Goal: Navigation & Orientation: Find specific page/section

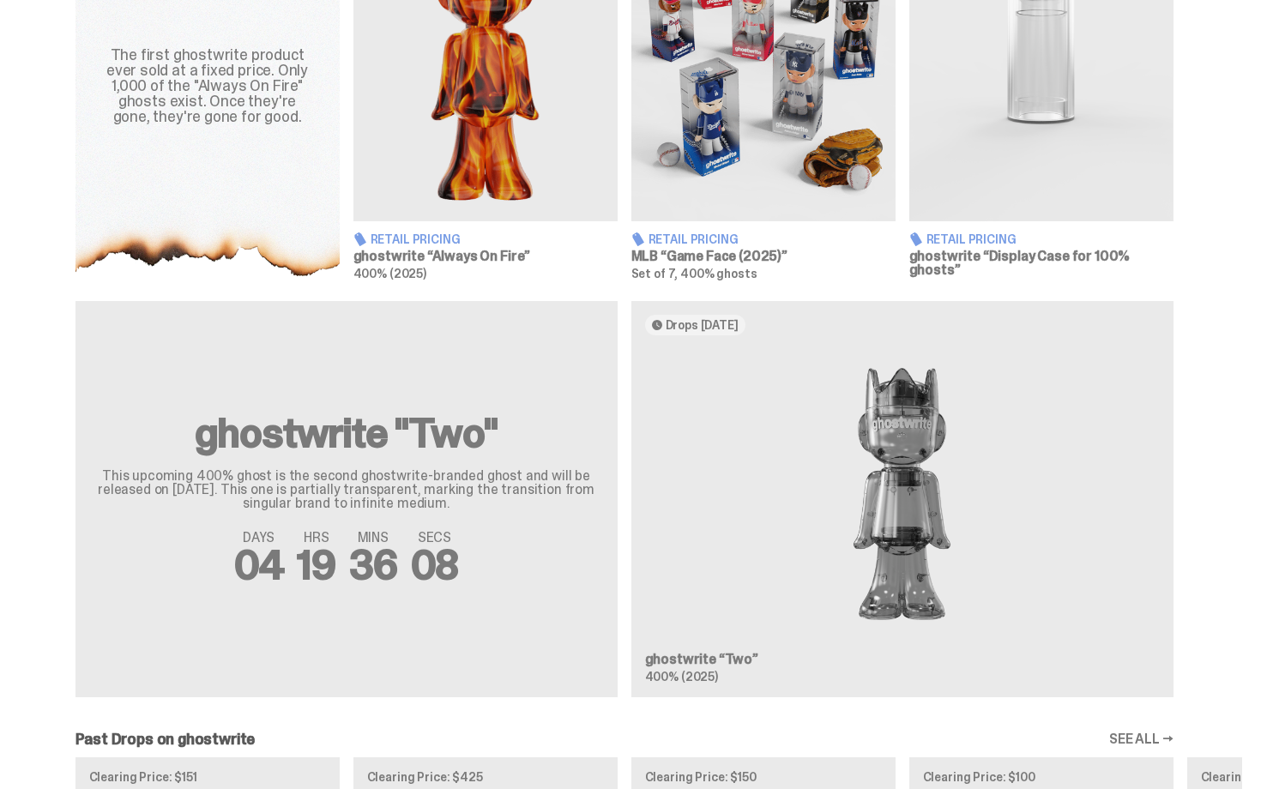
scroll to position [738, 0]
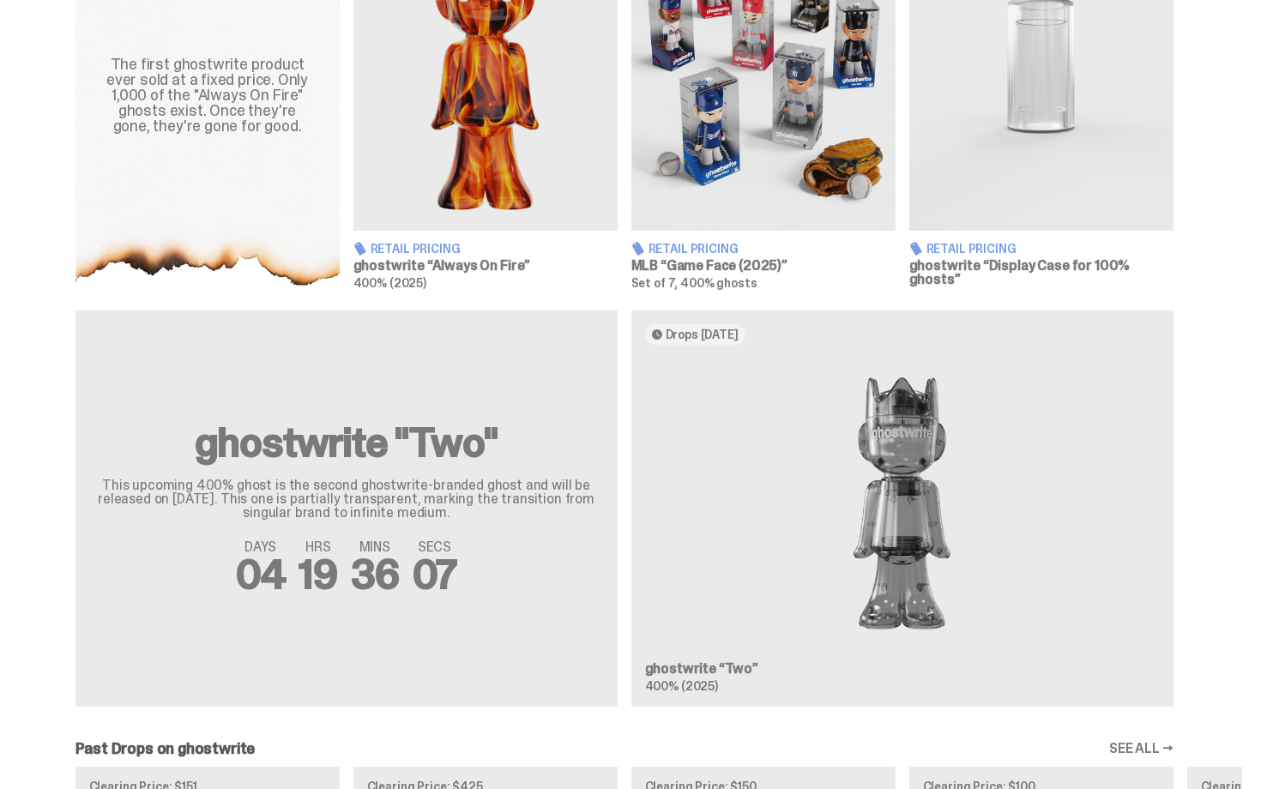
click at [856, 470] on div "ghostwrite "Two" This upcoming 400% ghost is the second ghostwrite-branded ghos…" at bounding box center [624, 516] width 1235 height 410
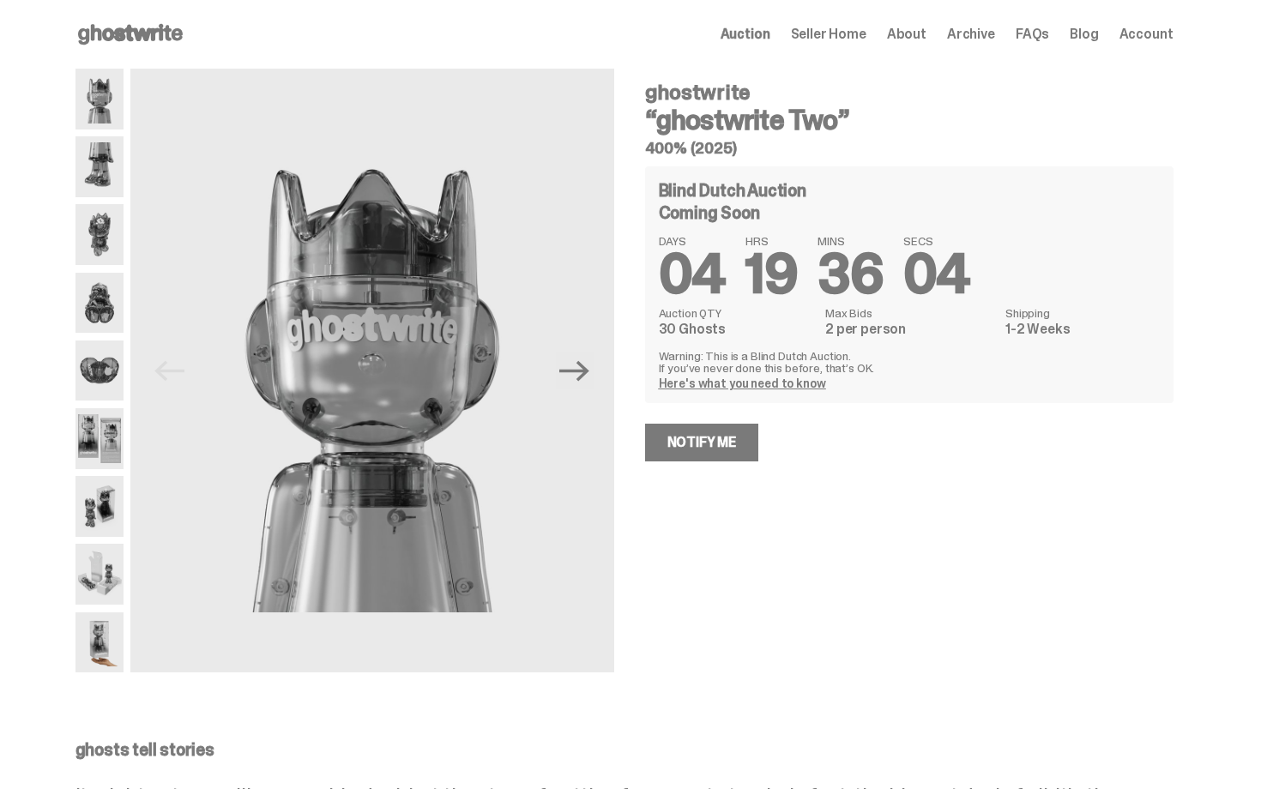
click at [89, 467] on img at bounding box center [99, 438] width 49 height 61
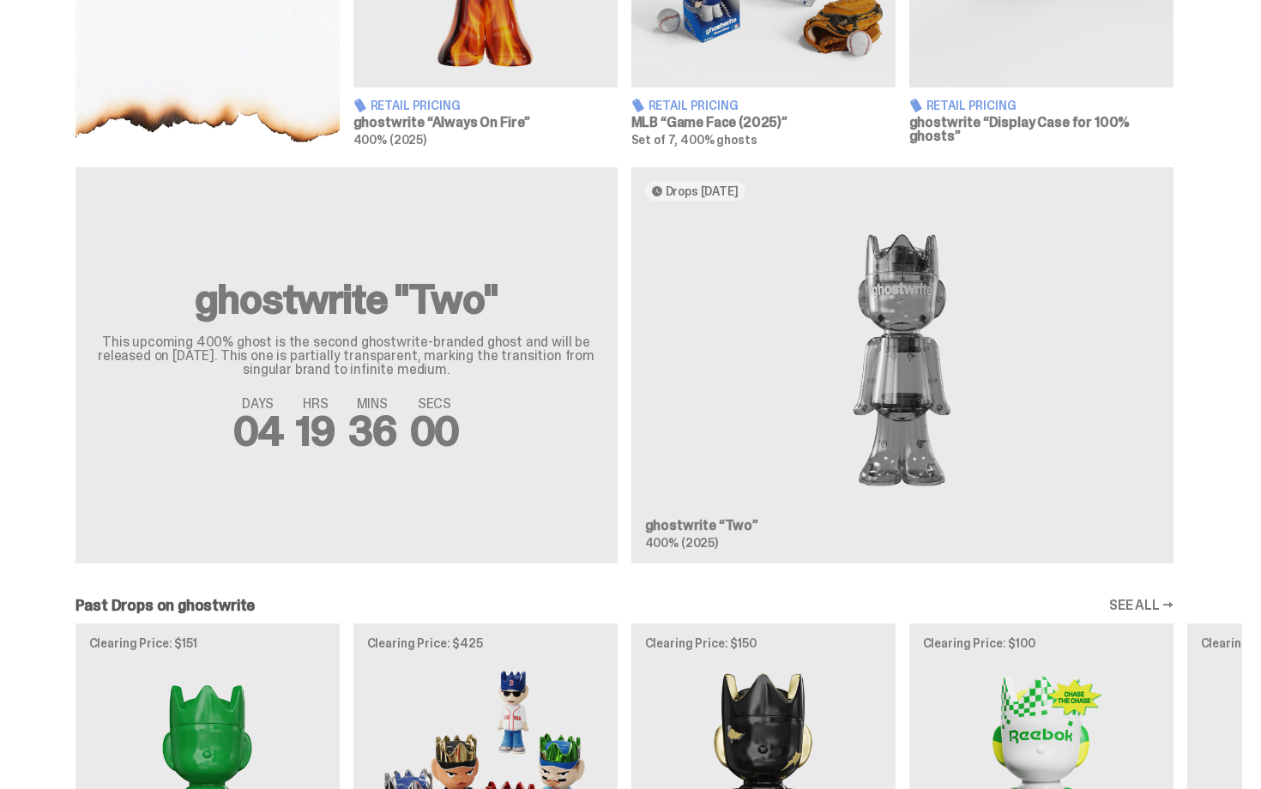
drag, startPoint x: 1260, startPoint y: 484, endPoint x: 1260, endPoint y: 361, distance: 122.7
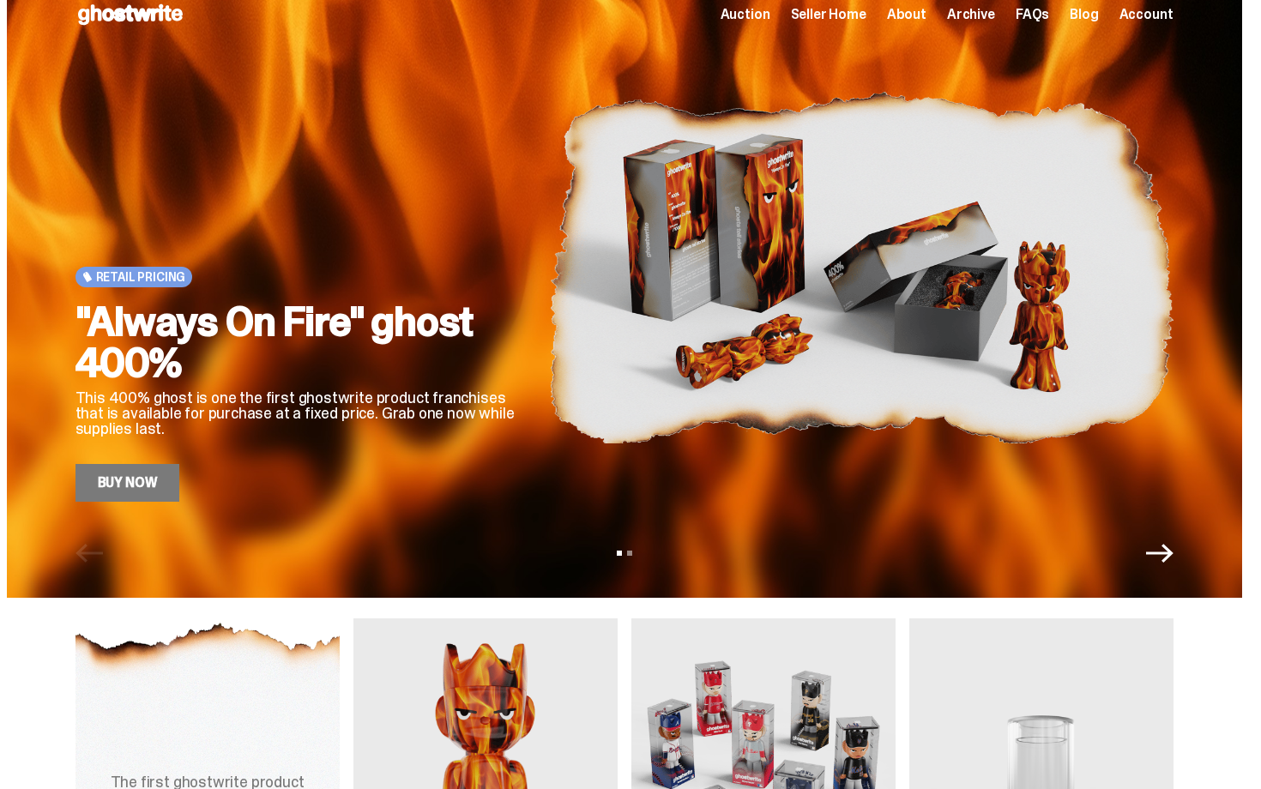
drag, startPoint x: 1260, startPoint y: 361, endPoint x: 1260, endPoint y: 63, distance: 297.7
click at [1248, 63] on html "Open main menu Home Auction Seller Home About Archive FAQs Blog Account" at bounding box center [624, 374] width 1248 height 789
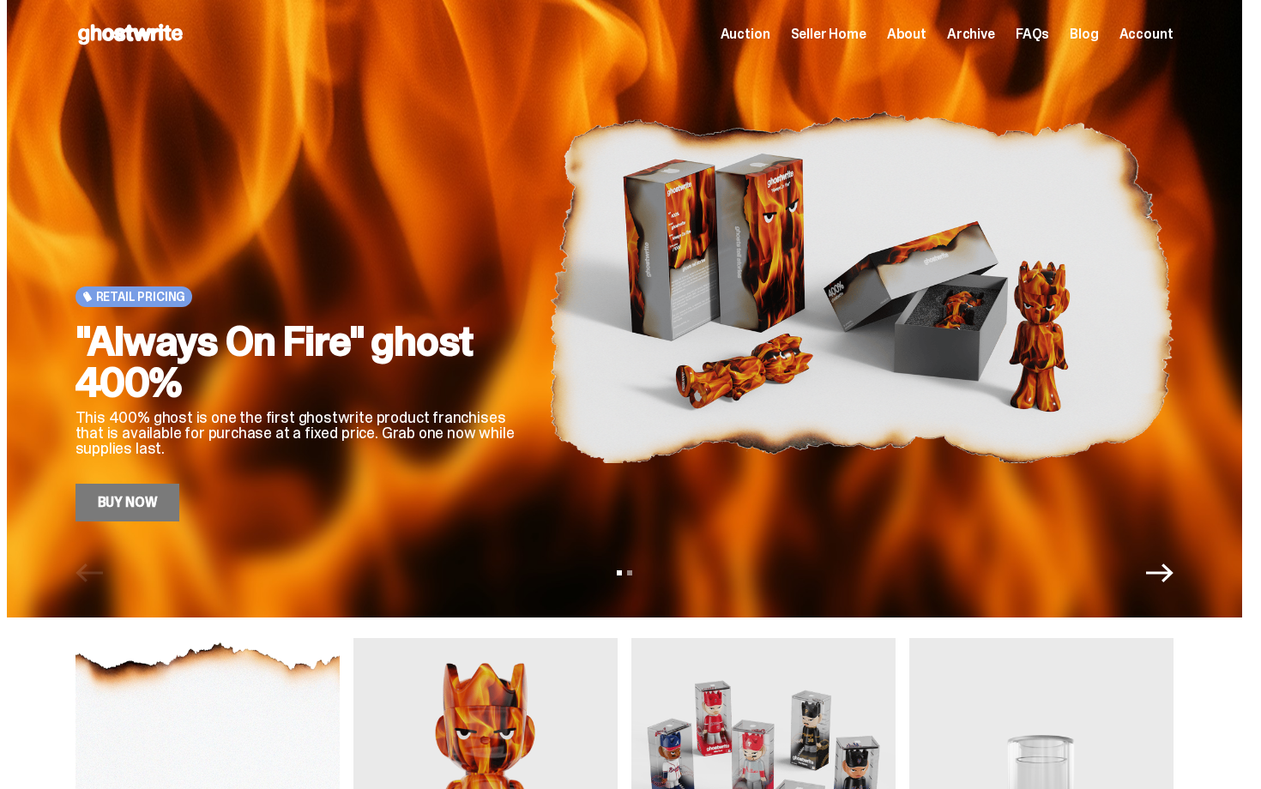
click at [856, 39] on span "Seller Home" at bounding box center [828, 34] width 75 height 14
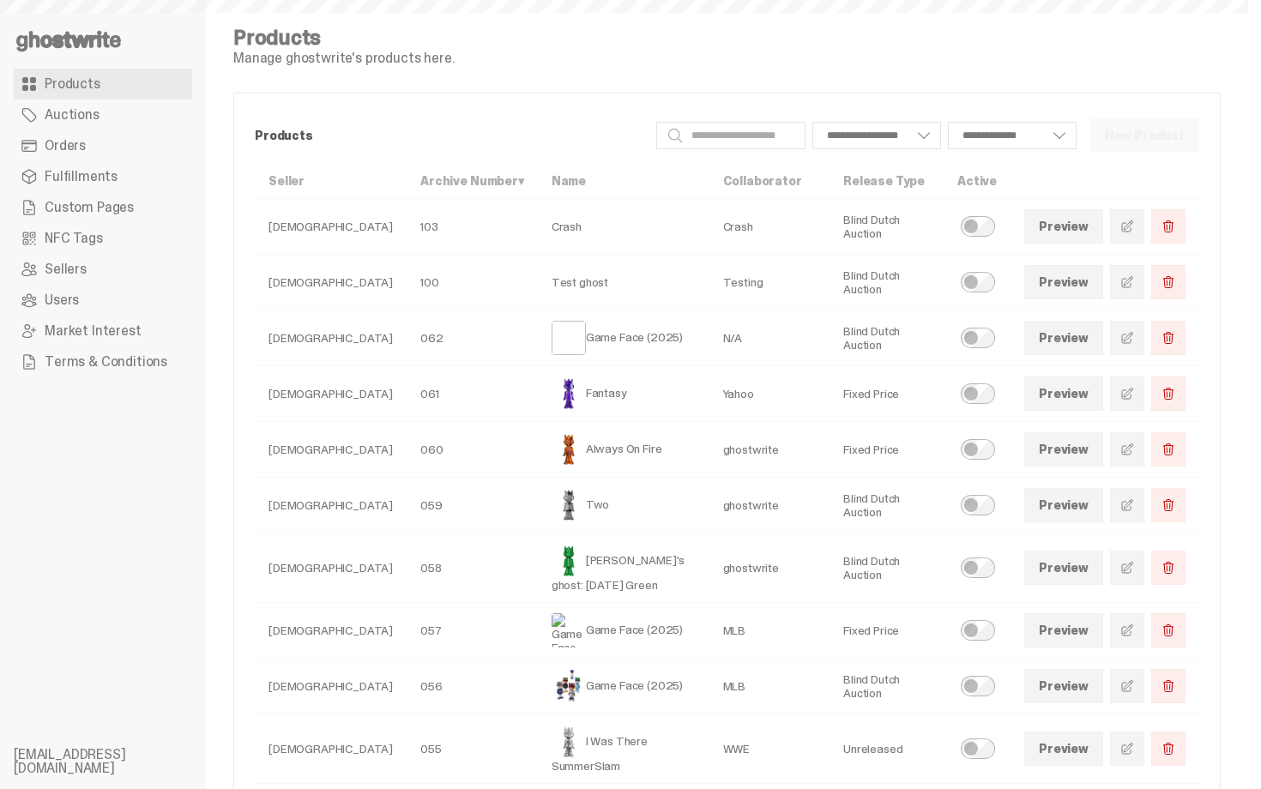
select select
click at [112, 151] on link "Orders" at bounding box center [103, 145] width 178 height 31
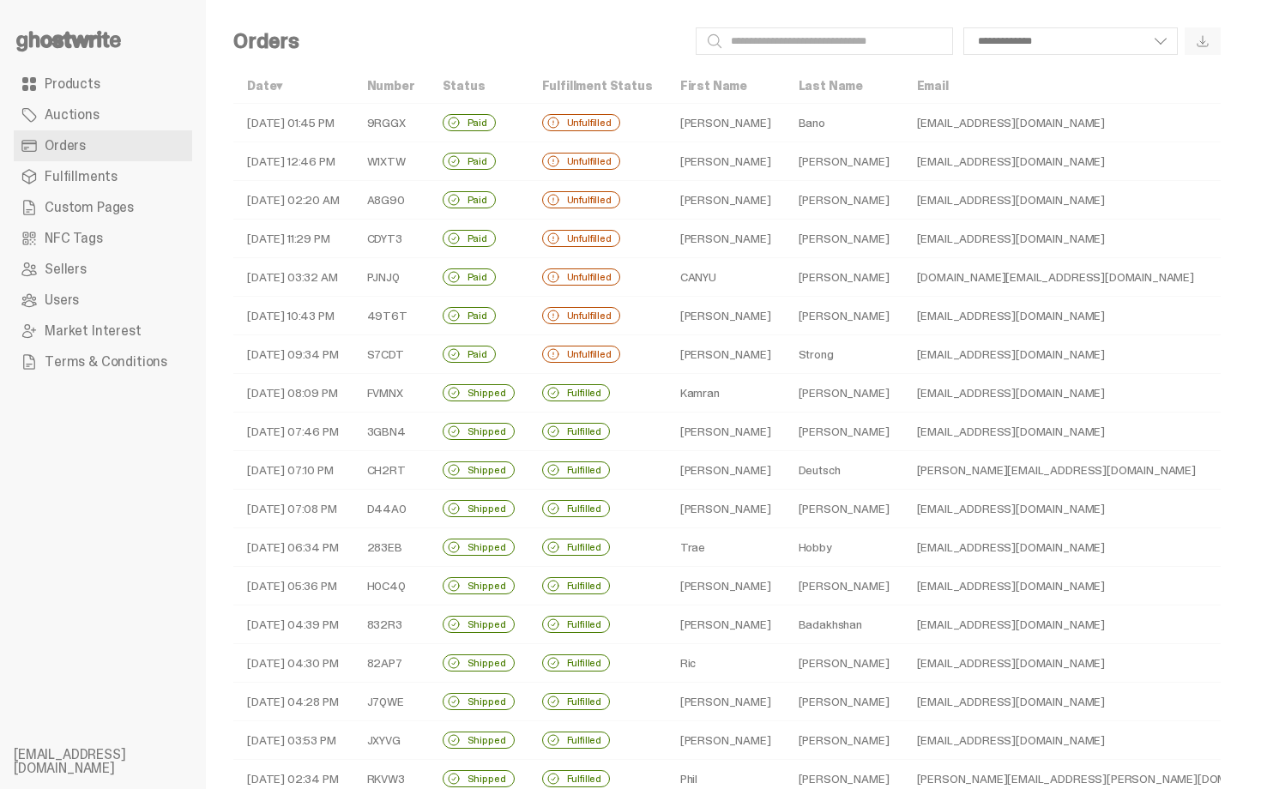
click at [695, 130] on td "[PERSON_NAME]" at bounding box center [726, 123] width 118 height 39
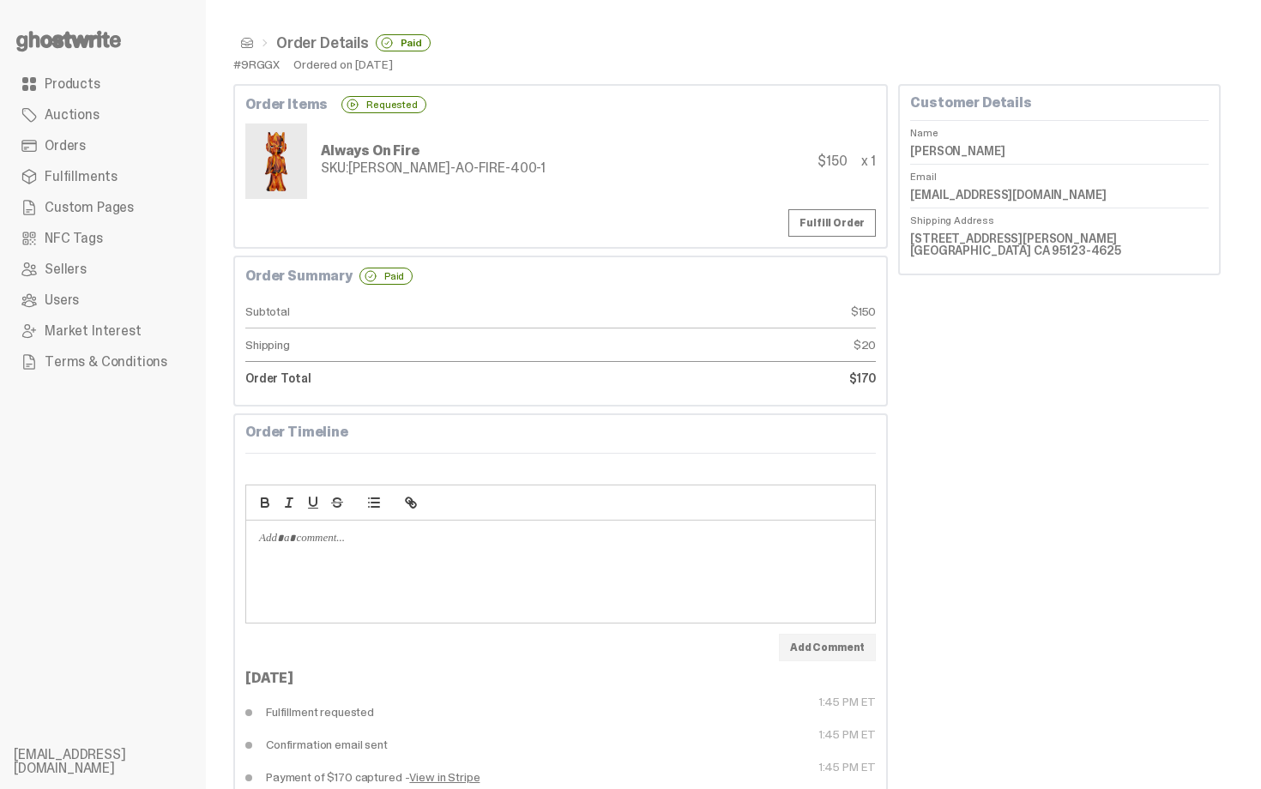
click at [41, 27] on ul "Products Auctions Orders Fulfillments Custom Pages NFC Tags Sellers Users Marke…" at bounding box center [103, 394] width 206 height 789
click at [40, 34] on icon at bounding box center [69, 40] width 110 height 27
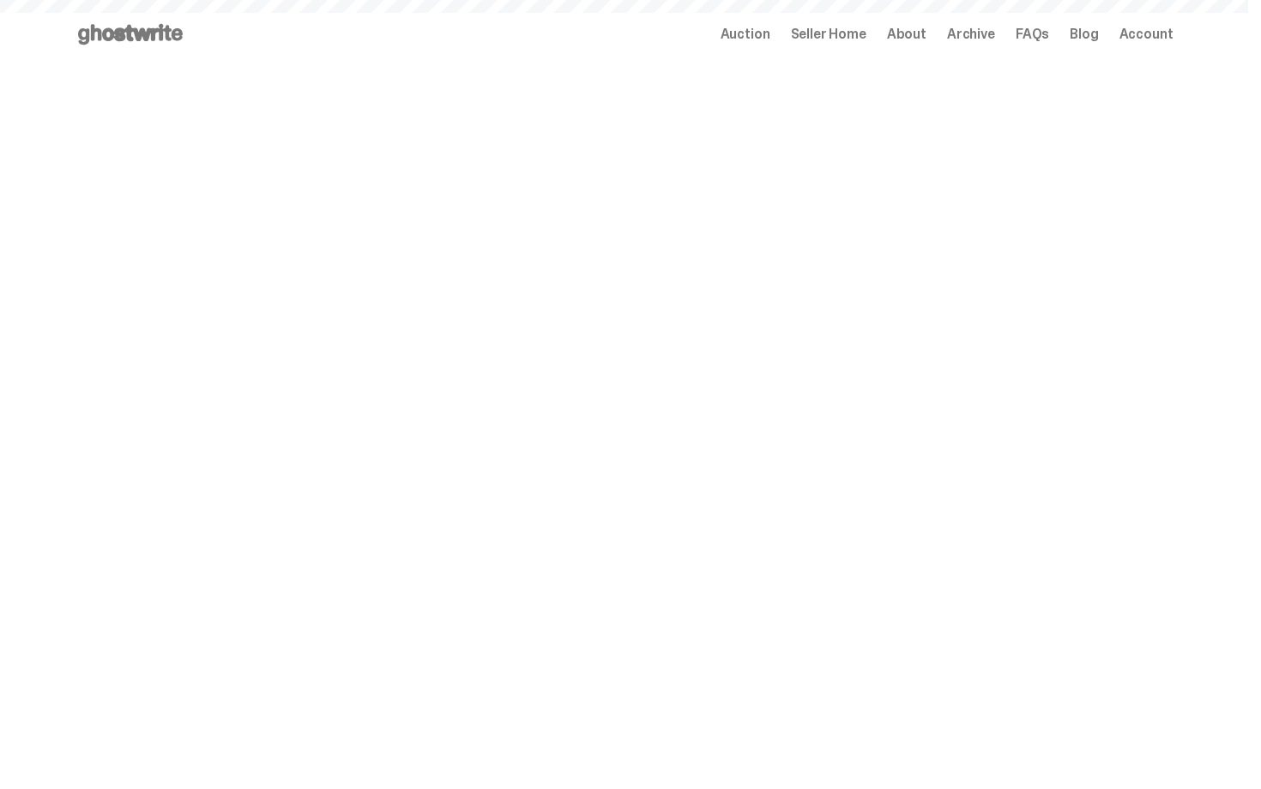
click at [975, 29] on span "Archive" at bounding box center [971, 34] width 48 height 14
click at [979, 39] on span "Archive" at bounding box center [971, 34] width 48 height 14
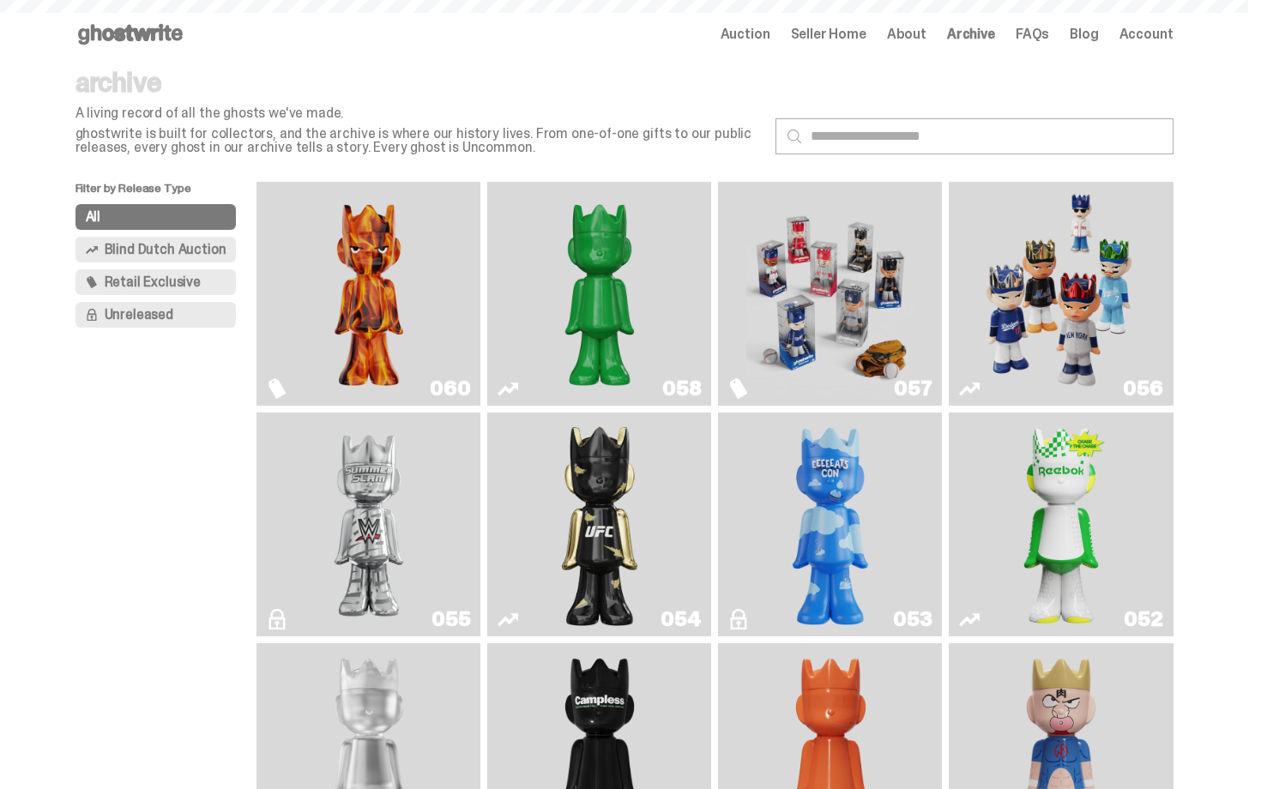
click at [858, 275] on img "Game Face (2025)" at bounding box center [830, 294] width 168 height 210
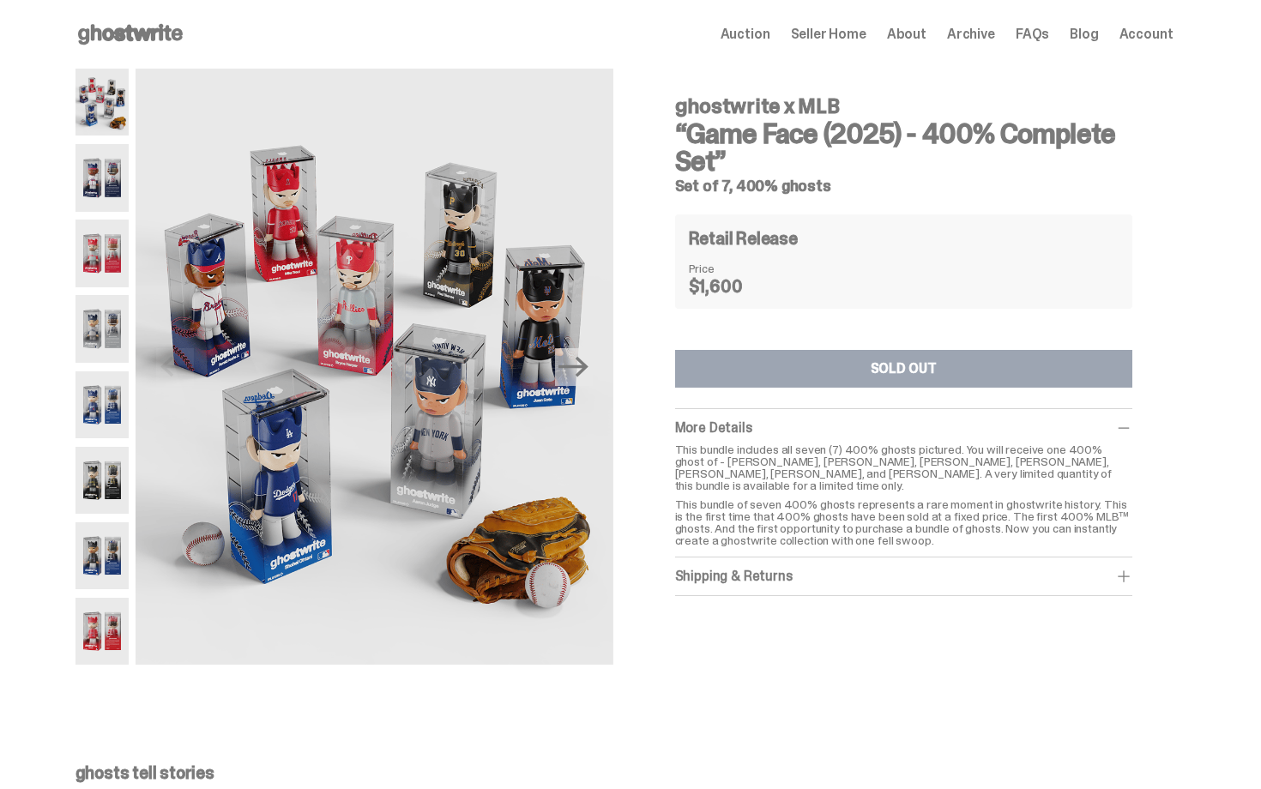
click at [840, 440] on div "More Details This bundle includes all seven (7) 400% ghosts pictured. You will …" at bounding box center [903, 483] width 457 height 148
click at [822, 269] on div "Price $1,600" at bounding box center [904, 279] width 430 height 33
click at [990, 38] on span "Archive" at bounding box center [971, 34] width 48 height 14
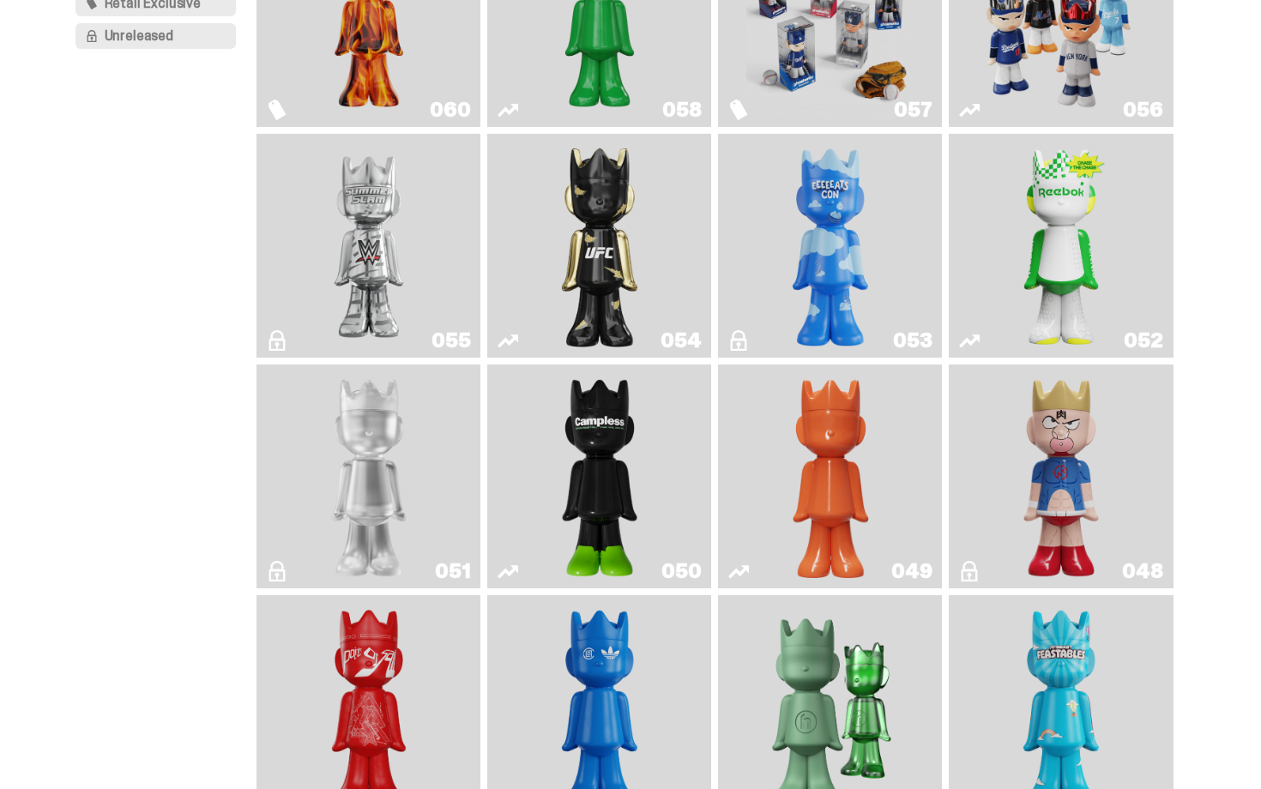
drag, startPoint x: 1260, startPoint y: 251, endPoint x: 1259, endPoint y: 156, distance: 95.2
click at [1248, 156] on html "Open main menu Home Auction Seller Home About Archive FAQs Blog Account" at bounding box center [624, 115] width 1248 height 789
